Goal: Task Accomplishment & Management: Complete application form

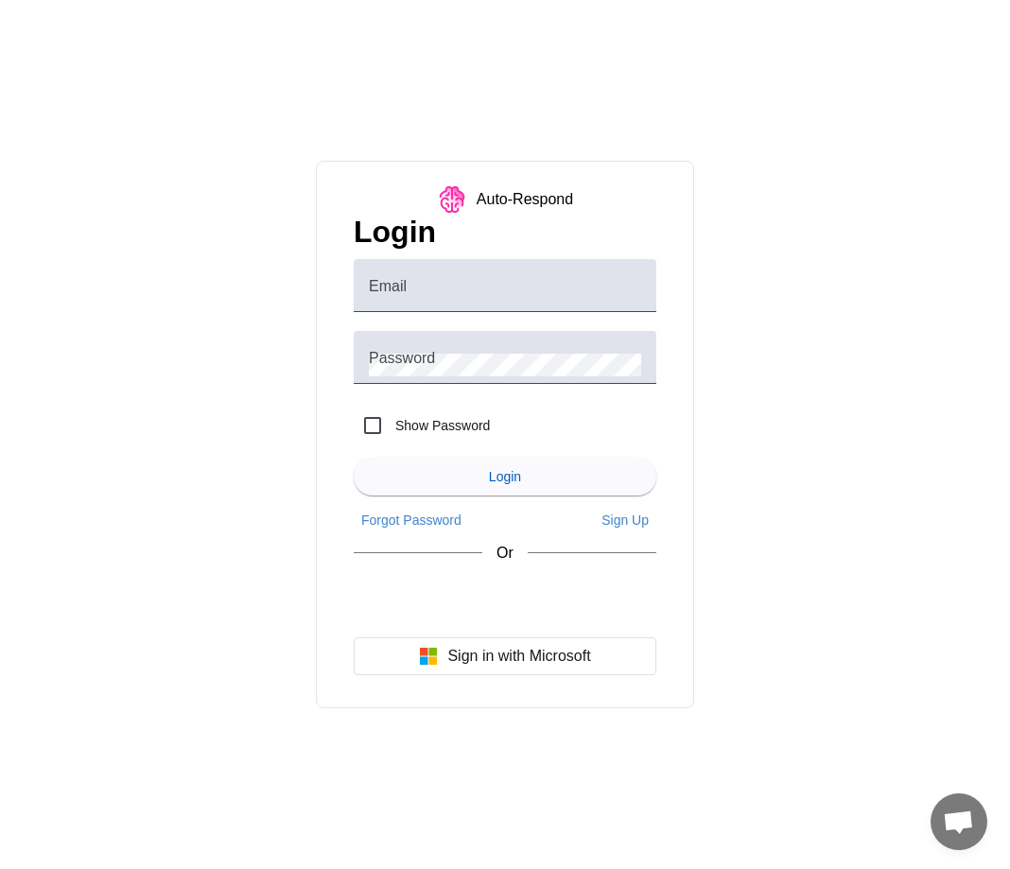
click at [832, 423] on div "Auto-Respond Login Email Password Show Password Login Forgot Password Sign Up O…" at bounding box center [505, 434] width 1010 height 869
click at [466, 189] on img at bounding box center [452, 199] width 30 height 30
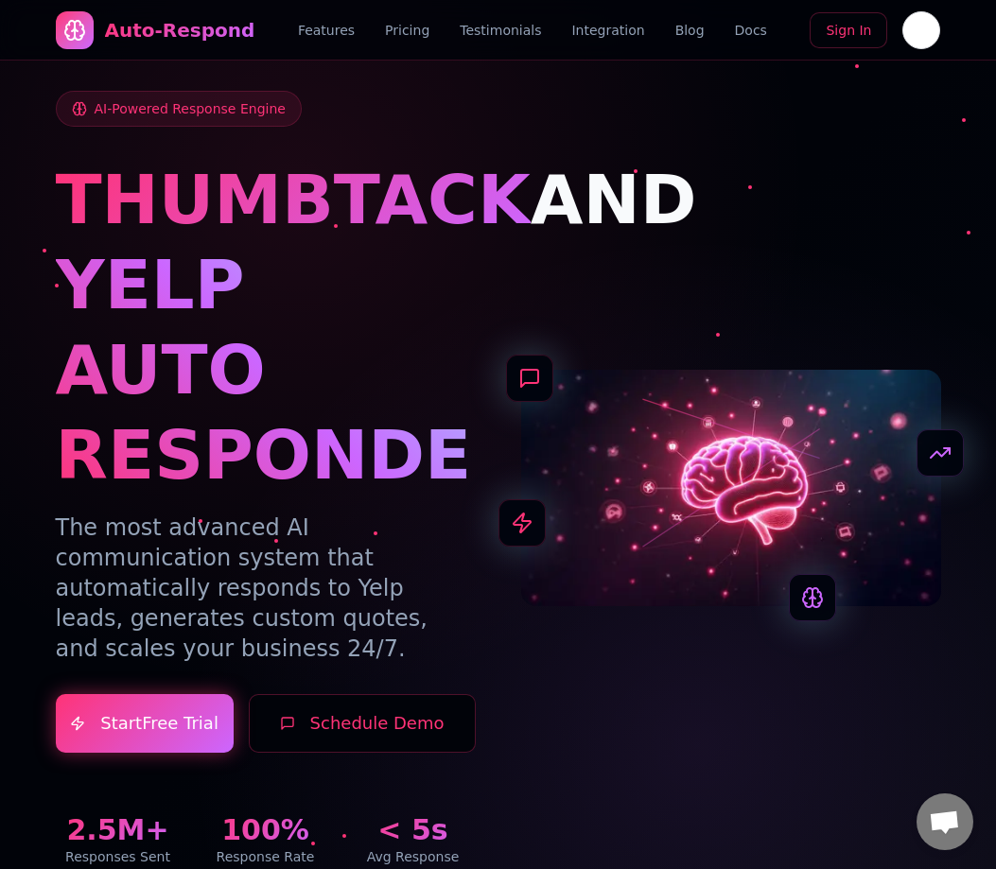
click at [848, 32] on link "Sign In" at bounding box center [849, 30] width 78 height 36
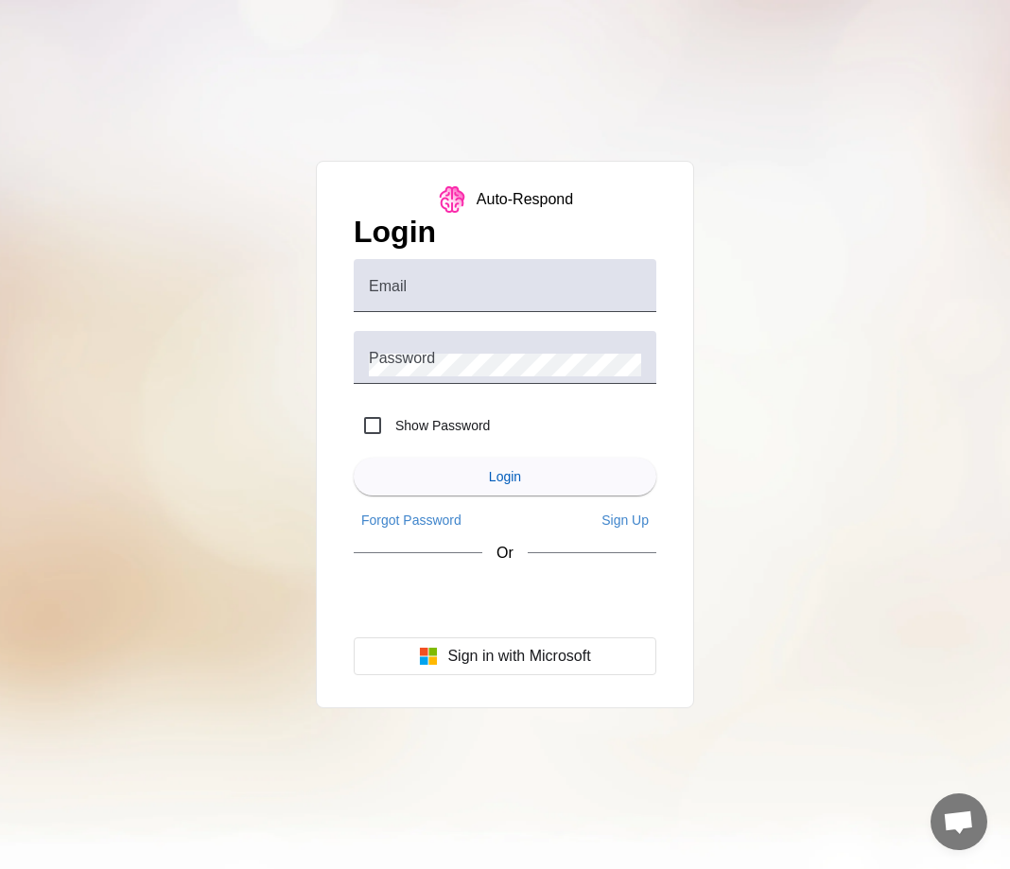
click at [477, 212] on div "Auto-Respond" at bounding box center [505, 199] width 136 height 30
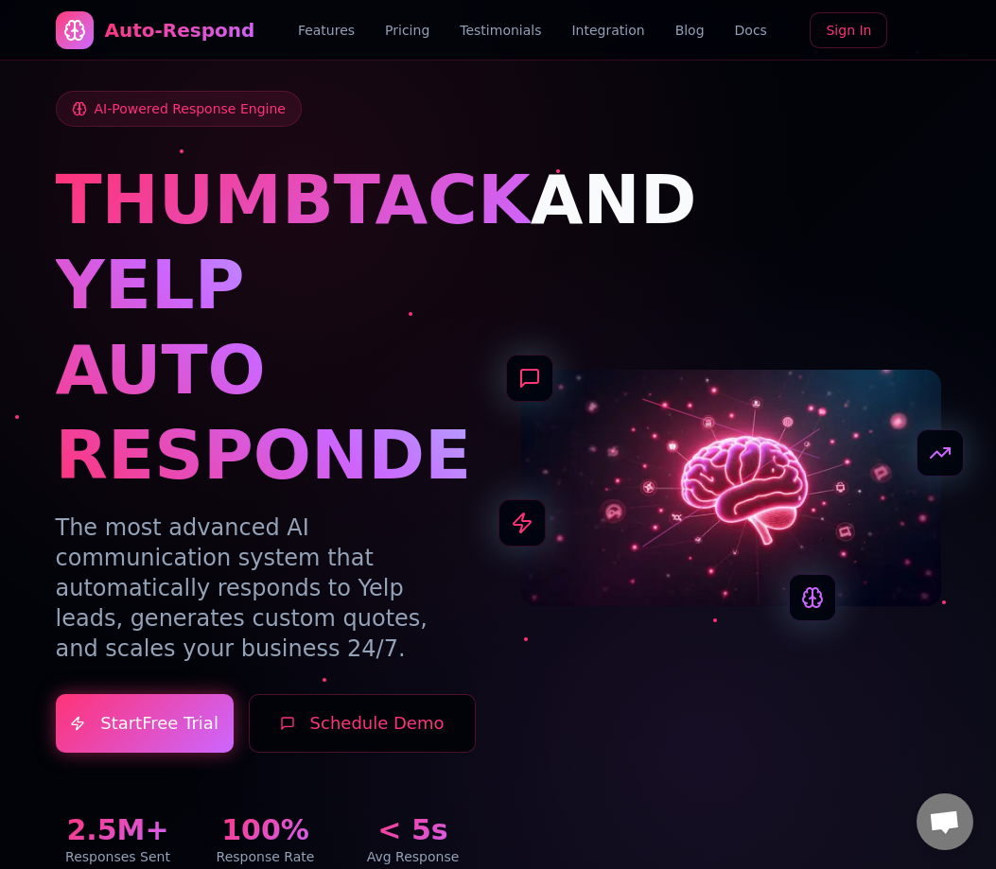
click at [365, 694] on button "Schedule Demo" at bounding box center [362, 723] width 227 height 59
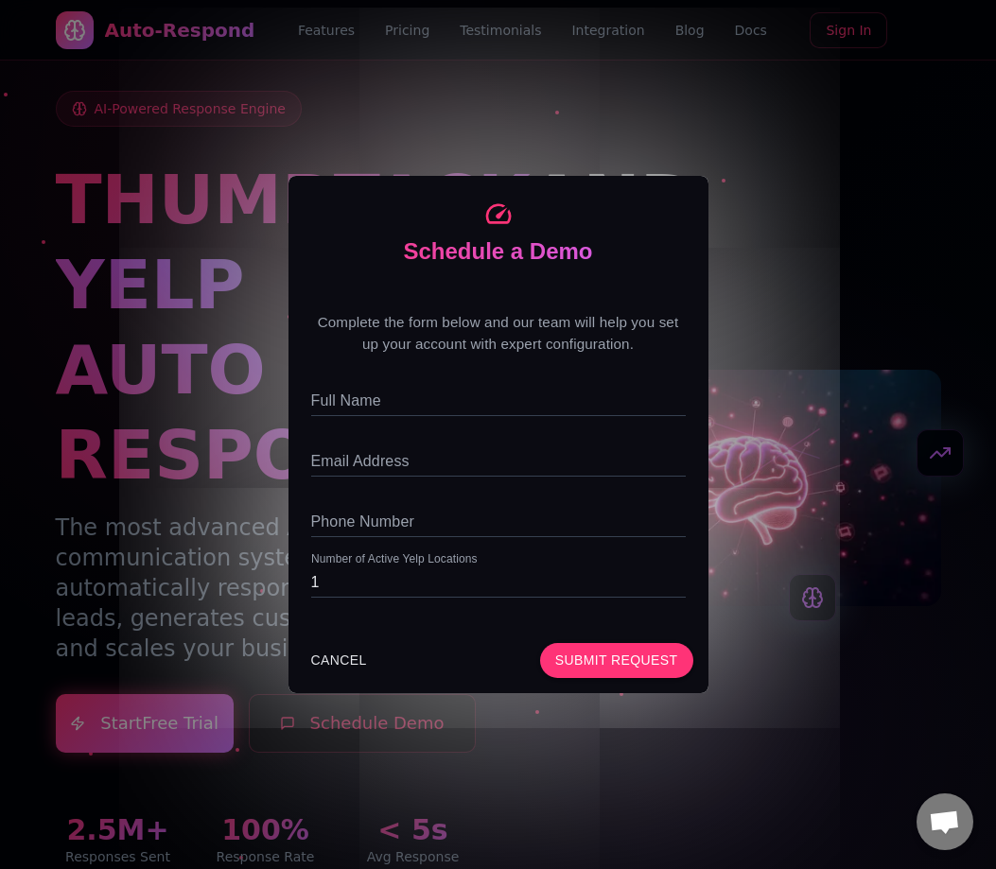
drag, startPoint x: 522, startPoint y: 421, endPoint x: 482, endPoint y: 230, distance: 195.2
click at [482, 230] on div "Schedule a Demo" at bounding box center [498, 233] width 375 height 68
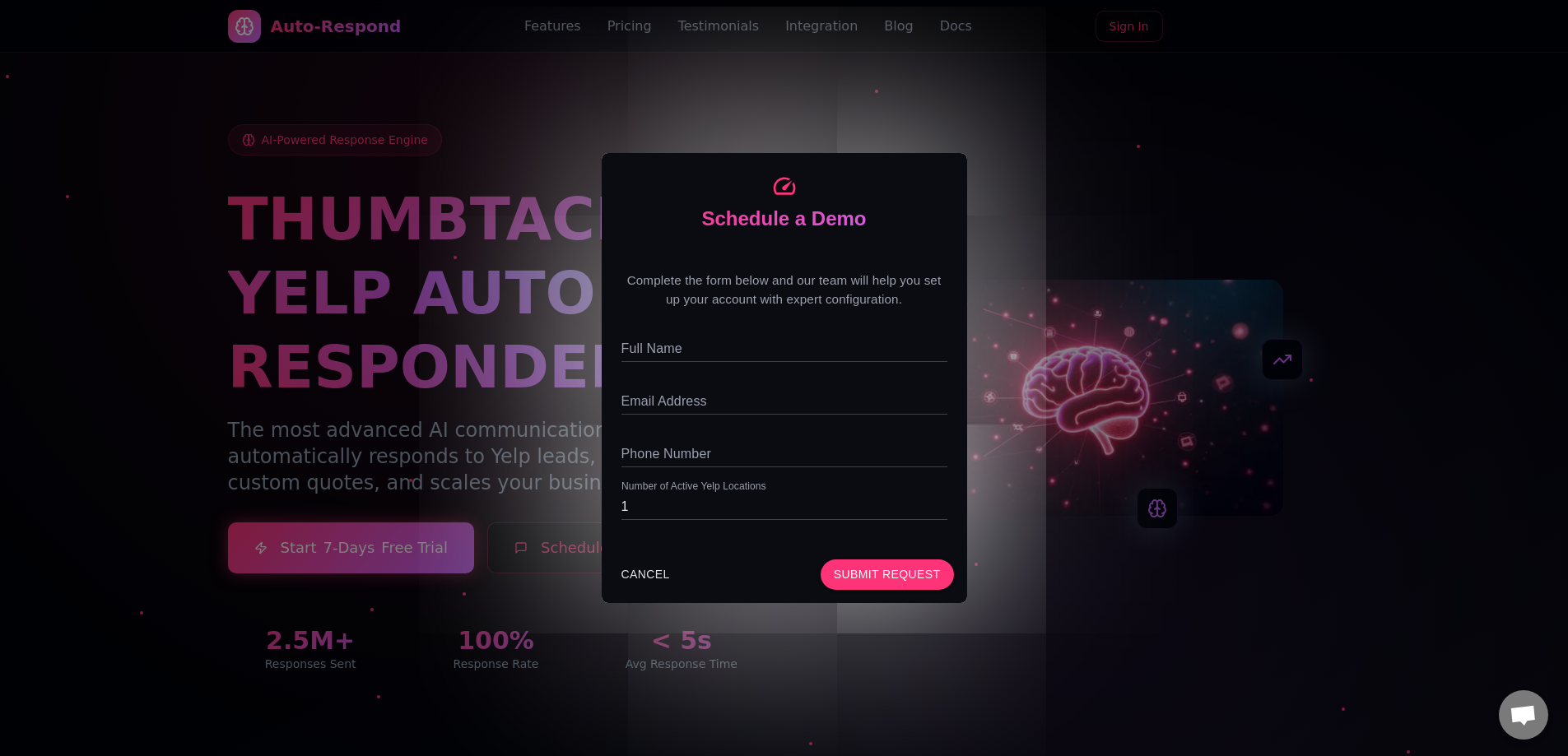
click at [866, 127] on div "Schedule a Demo Complete the form below and our team will help you set up your …" at bounding box center [784, 378] width 1568 height 756
